Goal: Task Accomplishment & Management: Manage account settings

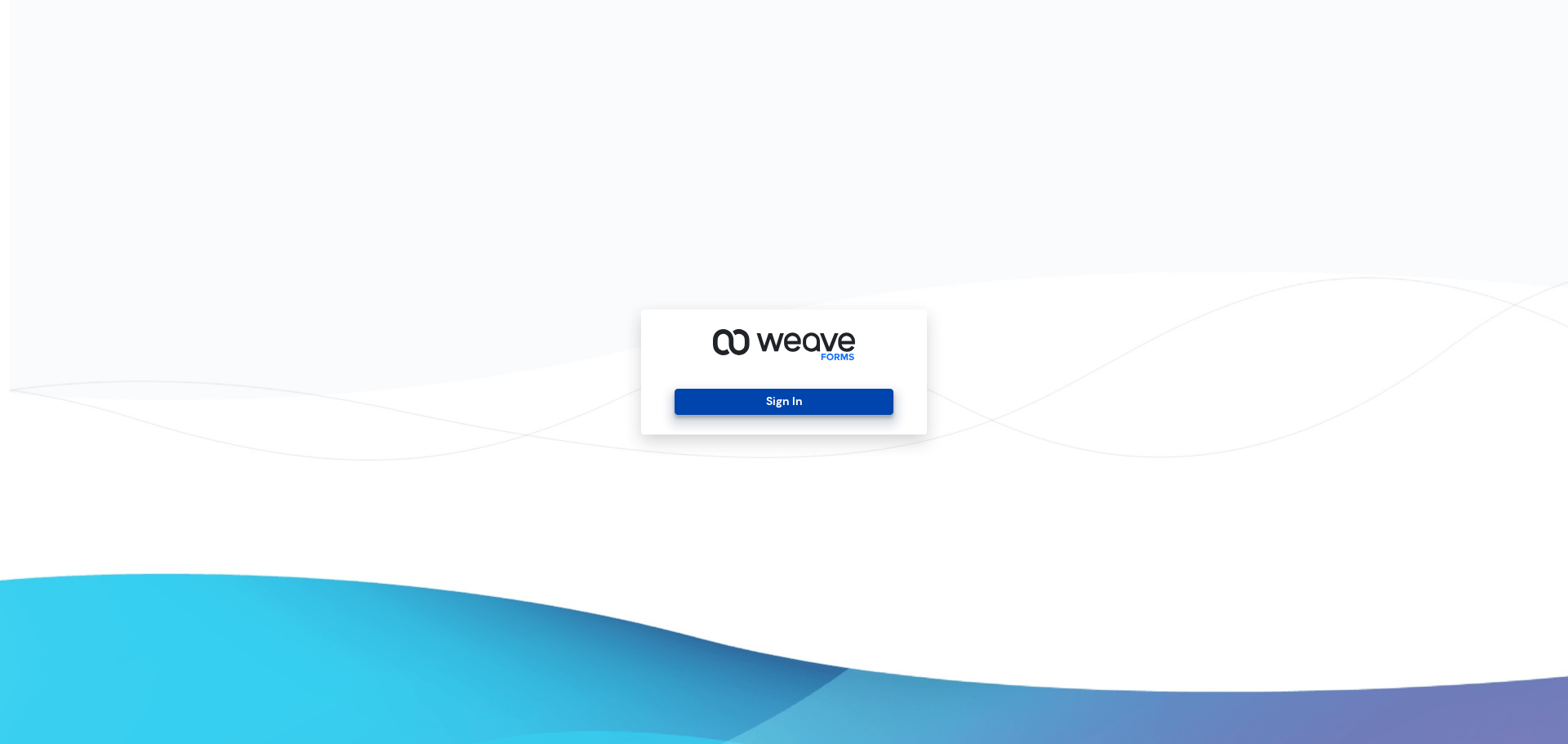
click at [803, 398] on button "Sign In" at bounding box center [783, 402] width 218 height 26
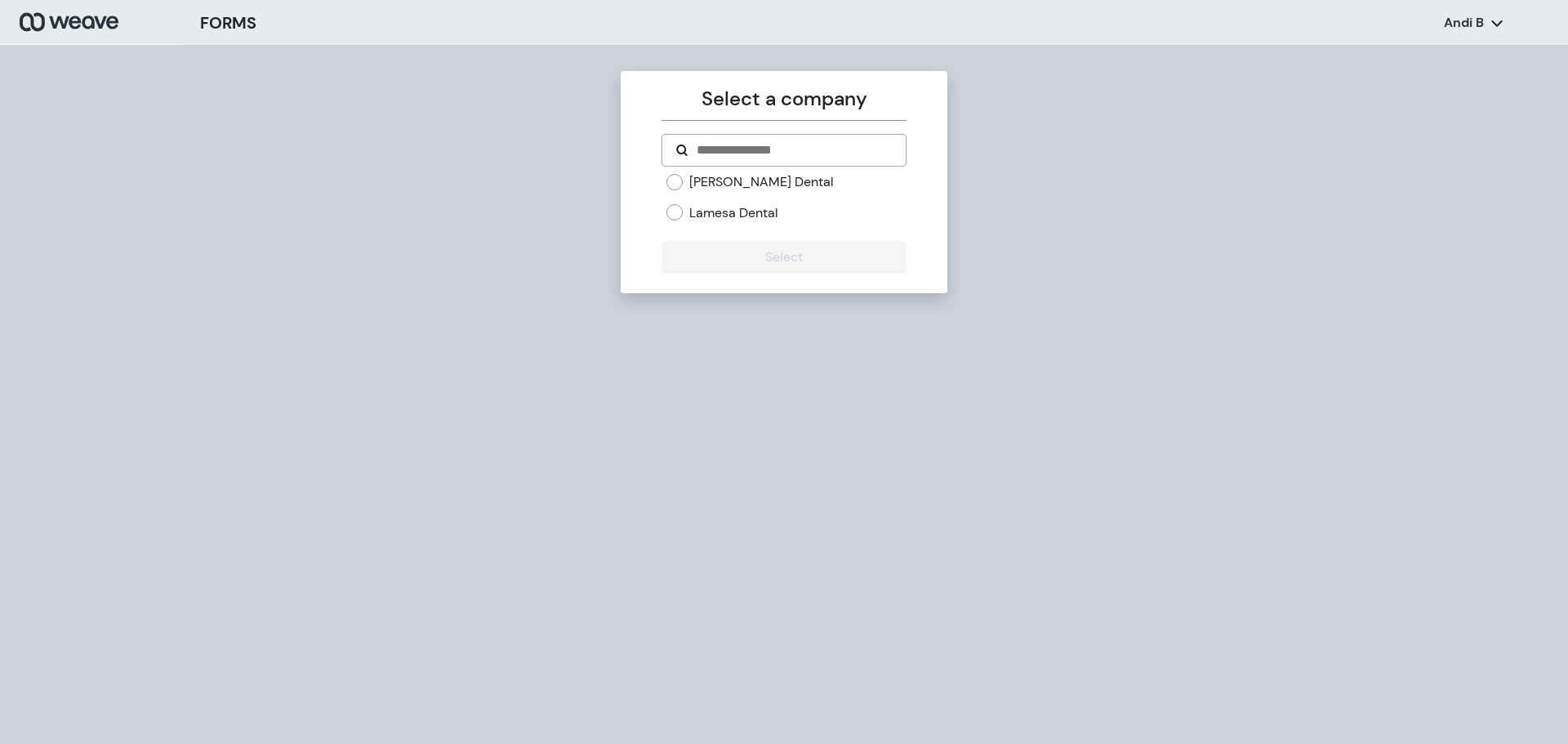
click at [736, 212] on label "Lamesa Dental" at bounding box center [734, 213] width 89 height 18
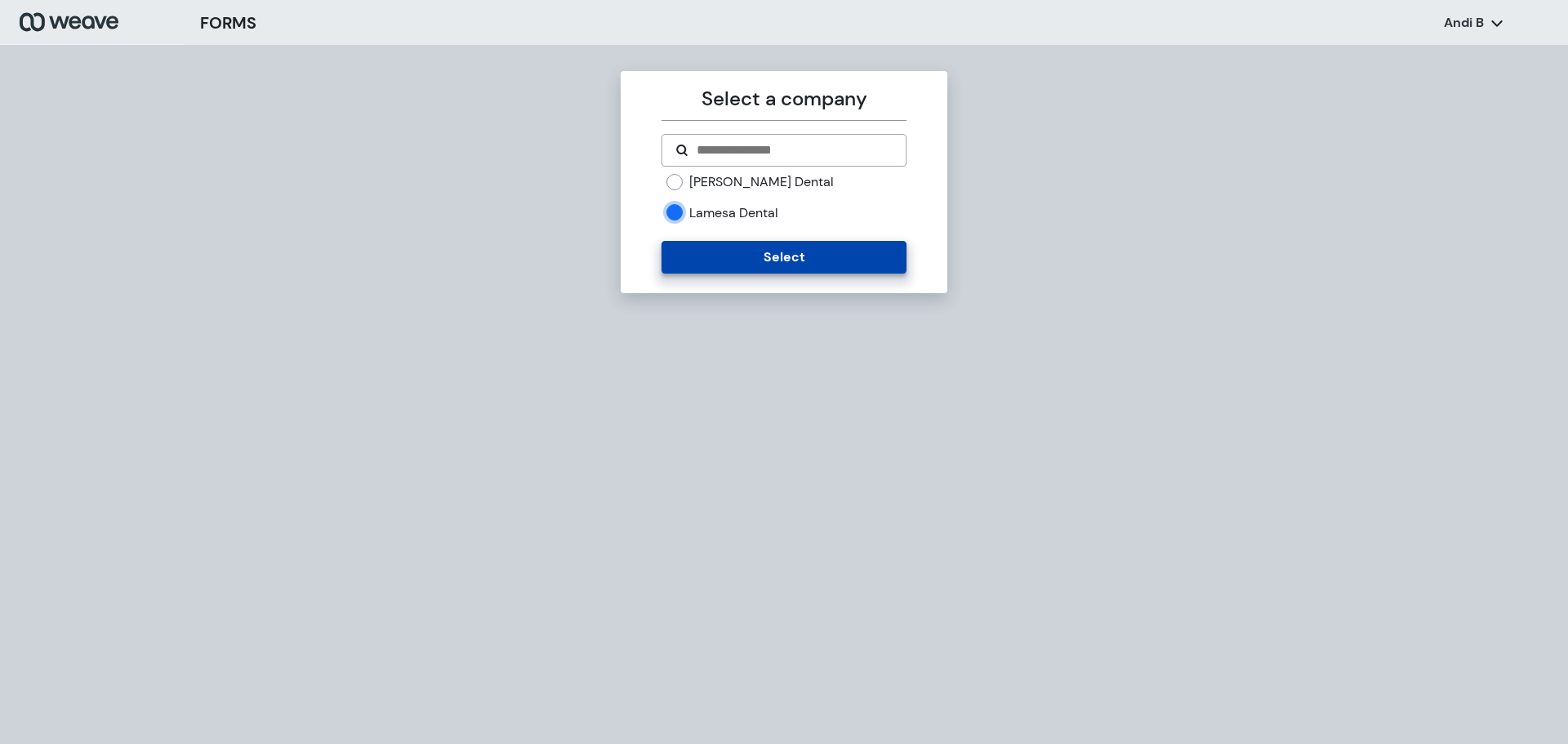
click at [744, 266] on button "Select" at bounding box center [783, 258] width 244 height 33
